Goal: Task Accomplishment & Management: Manage account settings

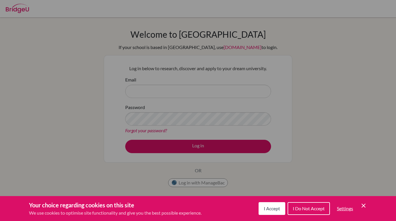
click at [270, 209] on span "I Accept" at bounding box center [272, 208] width 16 height 6
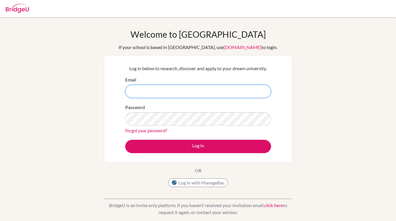
click at [170, 91] on input "Email" at bounding box center [198, 91] width 146 height 13
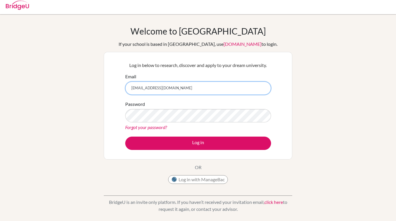
scroll to position [5, 0]
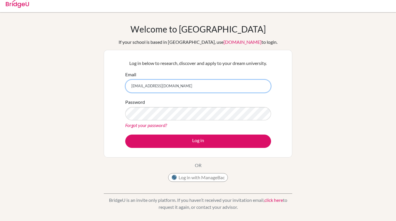
type input "rstern@diskyoto.com"
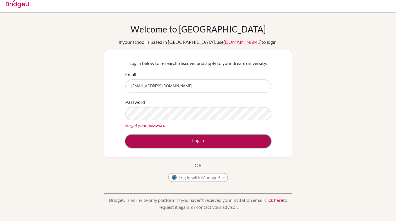
click at [195, 141] on button "Log in" at bounding box center [198, 140] width 146 height 13
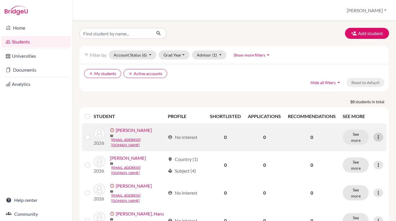
click at [377, 133] on div at bounding box center [378, 137] width 10 height 9
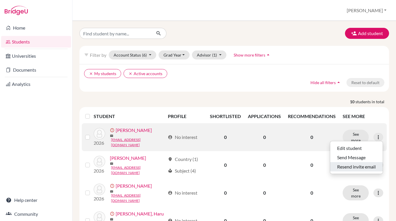
click at [356, 165] on button "Resend invite email" at bounding box center [356, 166] width 52 height 9
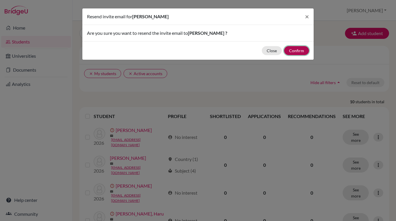
click at [300, 52] on button "Confirm" at bounding box center [296, 50] width 25 height 9
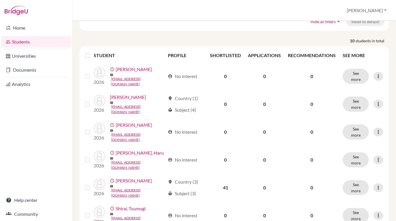
scroll to position [84, 0]
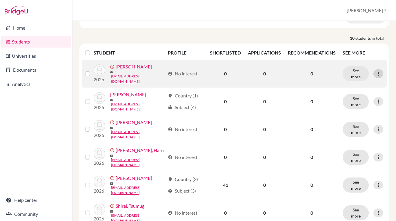
click at [376, 71] on icon at bounding box center [378, 74] width 6 height 6
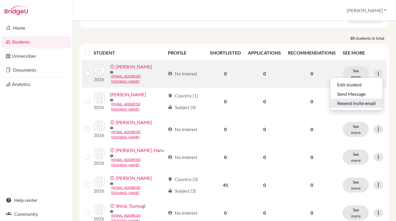
click at [358, 102] on button "Resend invite email" at bounding box center [356, 103] width 52 height 9
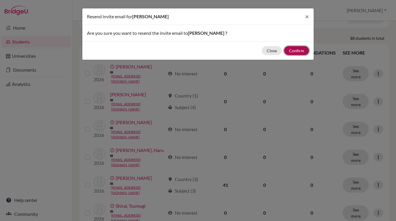
click at [298, 50] on button "Confirm" at bounding box center [296, 50] width 25 height 9
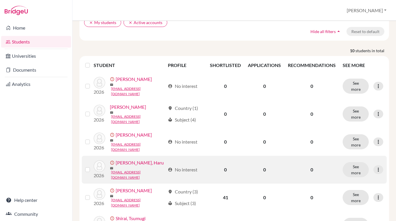
scroll to position [61, 0]
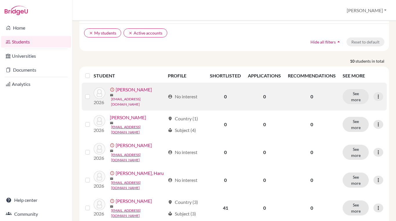
click at [131, 97] on link "maiaarimitsu@dikyoto.com" at bounding box center [138, 102] width 54 height 10
click at [92, 93] on label at bounding box center [92, 93] width 0 height 0
click at [0, 0] on input "checkbox" at bounding box center [0, 0] width 0 height 0
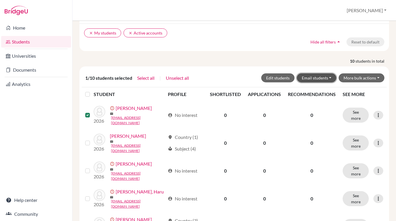
click at [314, 77] on button "Email students" at bounding box center [317, 77] width 40 height 9
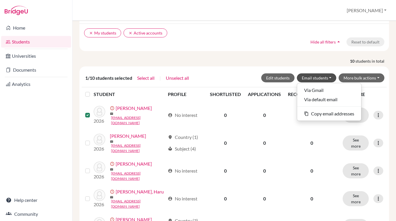
click at [320, 47] on div "clear My students clear Active accounts Hide all filters arrow_drop_up Reset to…" at bounding box center [234, 37] width 310 height 28
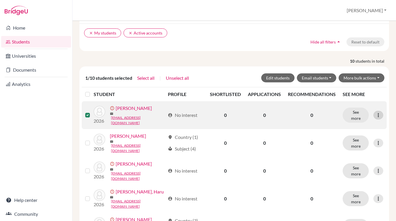
click at [379, 114] on icon at bounding box center [378, 115] width 6 height 6
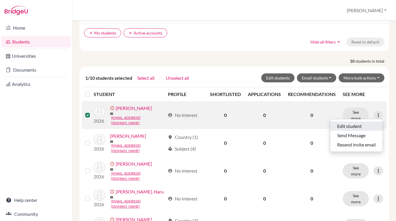
click at [359, 126] on button "Edit student" at bounding box center [356, 125] width 52 height 9
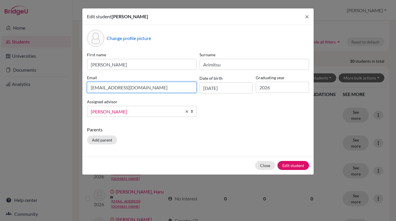
click at [125, 87] on input "maiaarimitsu@dikyoto.com" at bounding box center [142, 87] width 110 height 11
type input "[EMAIL_ADDRESS][DOMAIN_NAME]"
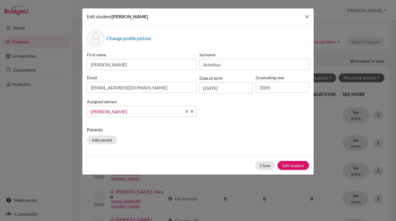
click at [182, 121] on div "Change profile picture First name Maia Surname Arimitsu Email maiaarimitsu@disk…" at bounding box center [197, 90] width 231 height 131
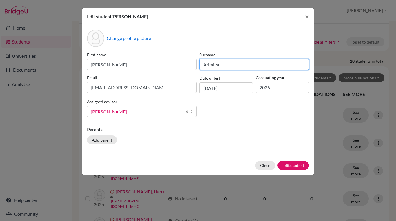
drag, startPoint x: 223, startPoint y: 65, endPoint x: 203, endPoint y: 61, distance: 20.1
click at [203, 61] on input "Arimitsu" at bounding box center [254, 64] width 110 height 11
type input "Cook"
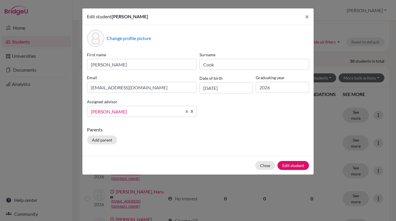
click at [325, 155] on div "Edit student Maia Arimitsu × Change profile picture First name Maia Surname Coo…" at bounding box center [198, 110] width 396 height 221
click at [294, 163] on button "Edit student" at bounding box center [293, 165] width 32 height 9
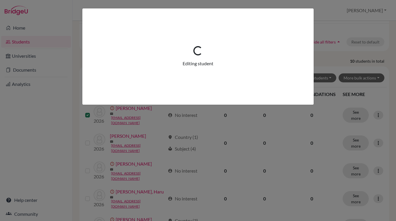
scroll to position [0, 0]
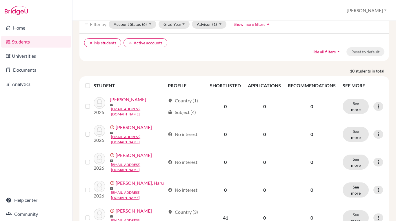
scroll to position [53, 0]
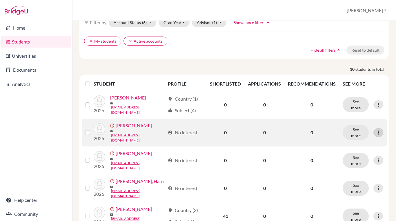
click at [378, 130] on icon at bounding box center [378, 133] width 6 height 6
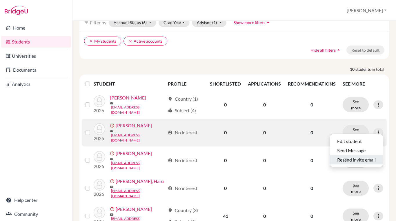
click at [358, 158] on button "Resend invite email" at bounding box center [356, 159] width 52 height 9
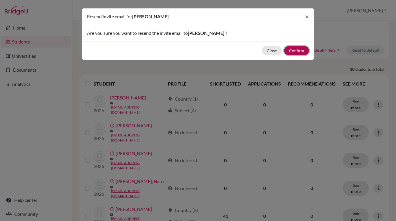
click at [300, 49] on button "Confirm" at bounding box center [296, 50] width 25 height 9
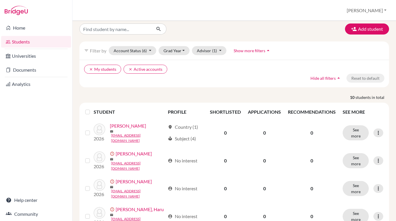
scroll to position [0, 0]
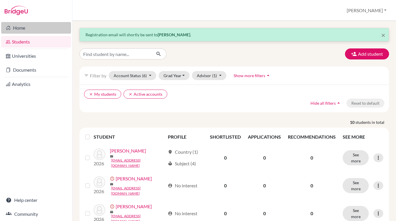
click at [27, 26] on link "Home" at bounding box center [36, 28] width 70 height 12
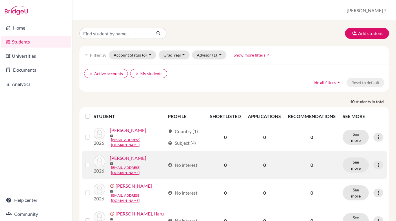
click at [124, 159] on link "[PERSON_NAME]" at bounding box center [128, 157] width 36 height 7
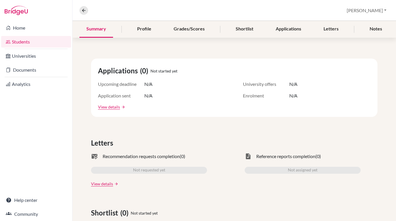
scroll to position [65, 0]
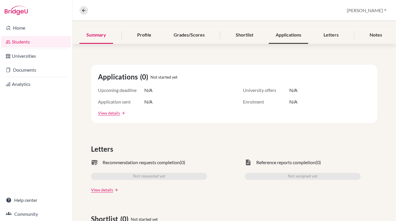
click at [283, 33] on div "Applications" at bounding box center [288, 35] width 39 height 17
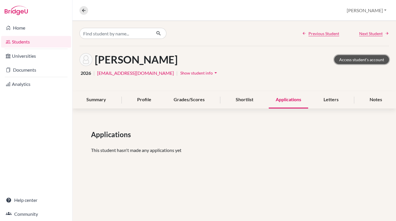
click at [354, 59] on link "Access student's account" at bounding box center [361, 59] width 55 height 9
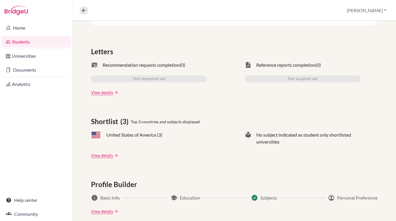
scroll to position [162, 0]
click at [173, 76] on div "Not requested yet" at bounding box center [149, 79] width 116 height 7
click at [103, 91] on link "View details" at bounding box center [102, 93] width 22 height 6
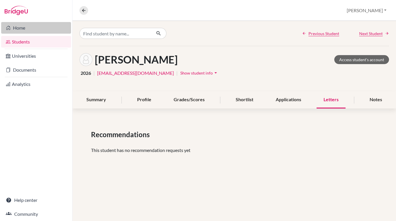
click at [23, 30] on link "Home" at bounding box center [36, 28] width 70 height 12
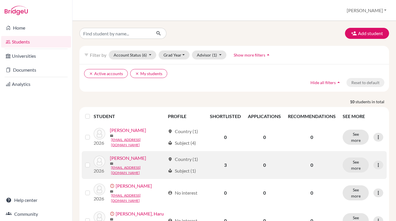
click at [124, 159] on link "[PERSON_NAME]" at bounding box center [128, 157] width 36 height 7
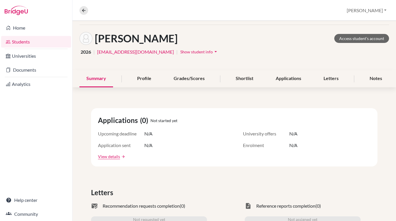
scroll to position [13, 0]
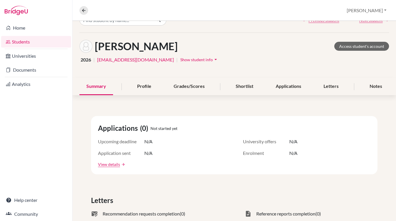
click at [24, 43] on link "Students" at bounding box center [36, 42] width 70 height 12
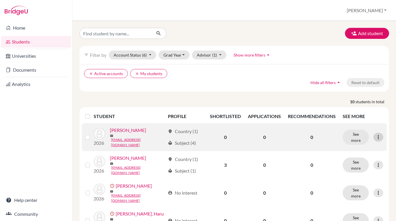
click at [378, 135] on icon at bounding box center [378, 137] width 6 height 6
click at [363, 150] on button "Edit student" at bounding box center [353, 147] width 46 height 9
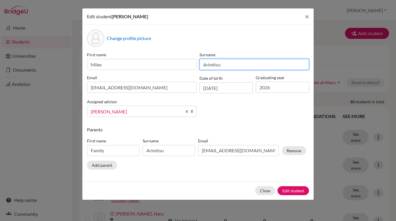
drag, startPoint x: 222, startPoint y: 65, endPoint x: 197, endPoint y: 64, distance: 24.9
click at [197, 64] on div "First name Miles Surname Arimitsu Email milesarimitsu@diskyoto.com Date of birt…" at bounding box center [198, 87] width 225 height 70
type input "Cook"
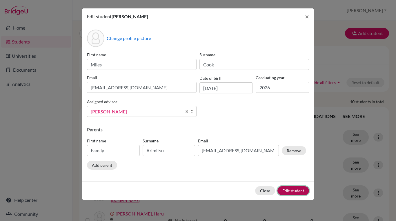
click at [297, 188] on button "Edit student" at bounding box center [293, 190] width 32 height 9
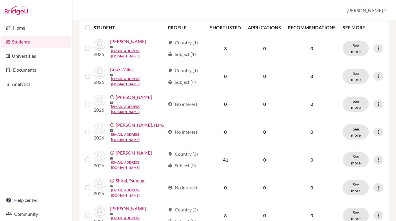
scroll to position [108, 0]
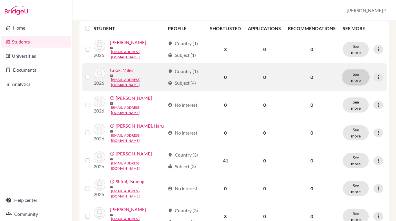
click at [357, 72] on button "See more" at bounding box center [356, 77] width 26 height 15
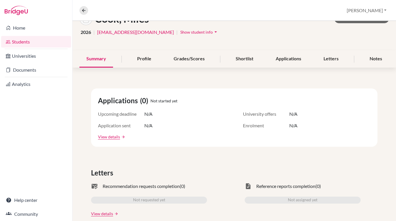
scroll to position [39, 0]
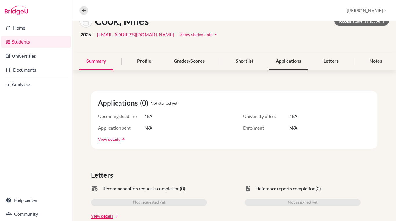
click at [284, 59] on div "Applications" at bounding box center [288, 61] width 39 height 17
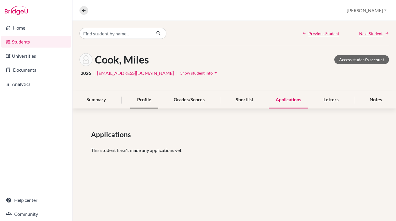
click at [145, 97] on div "Profile" at bounding box center [144, 99] width 28 height 17
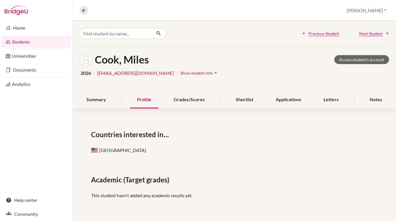
click at [33, 41] on link "Students" at bounding box center [36, 42] width 70 height 12
